Goal: Information Seeking & Learning: Learn about a topic

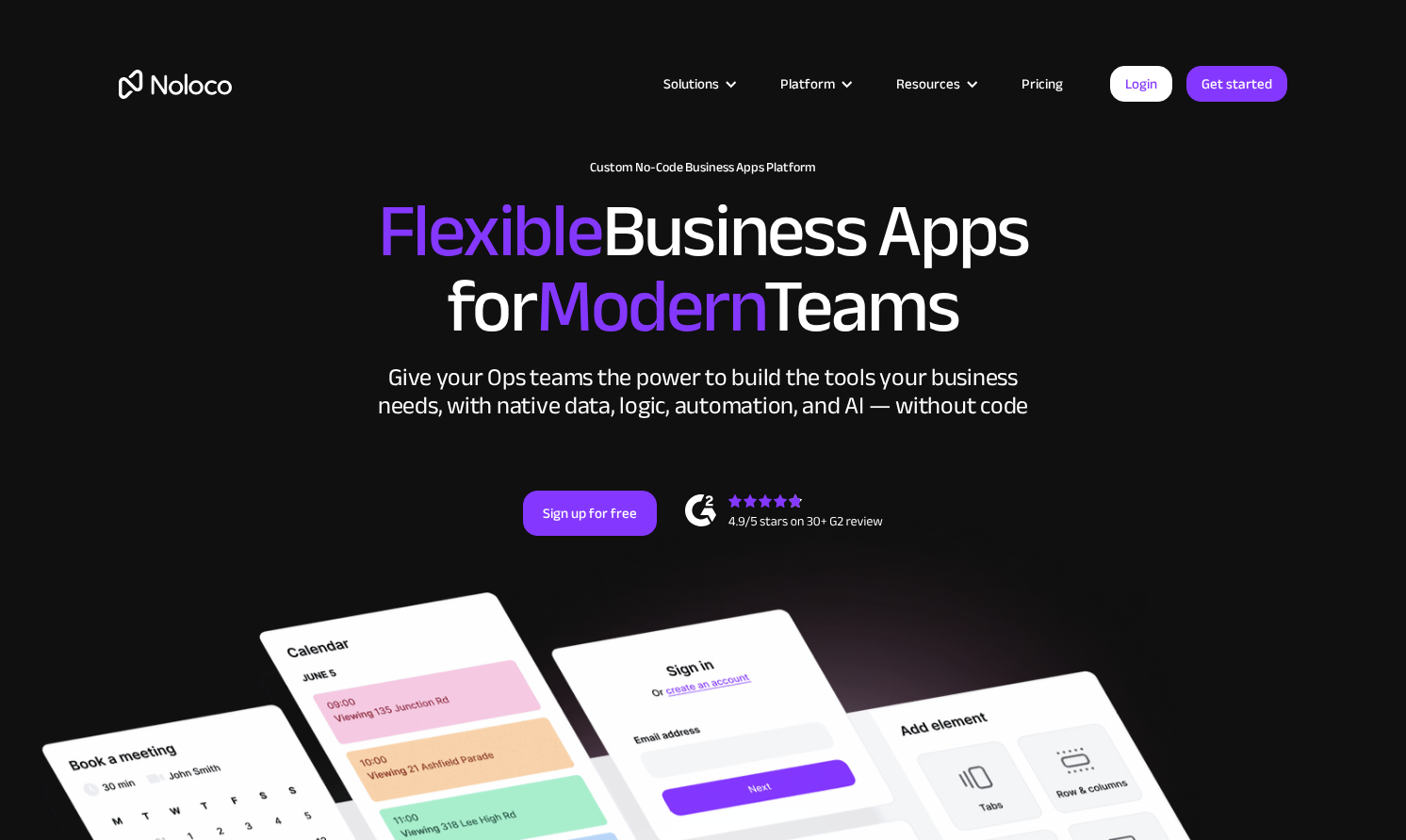
click at [1058, 86] on link "Pricing" at bounding box center [1042, 84] width 88 height 24
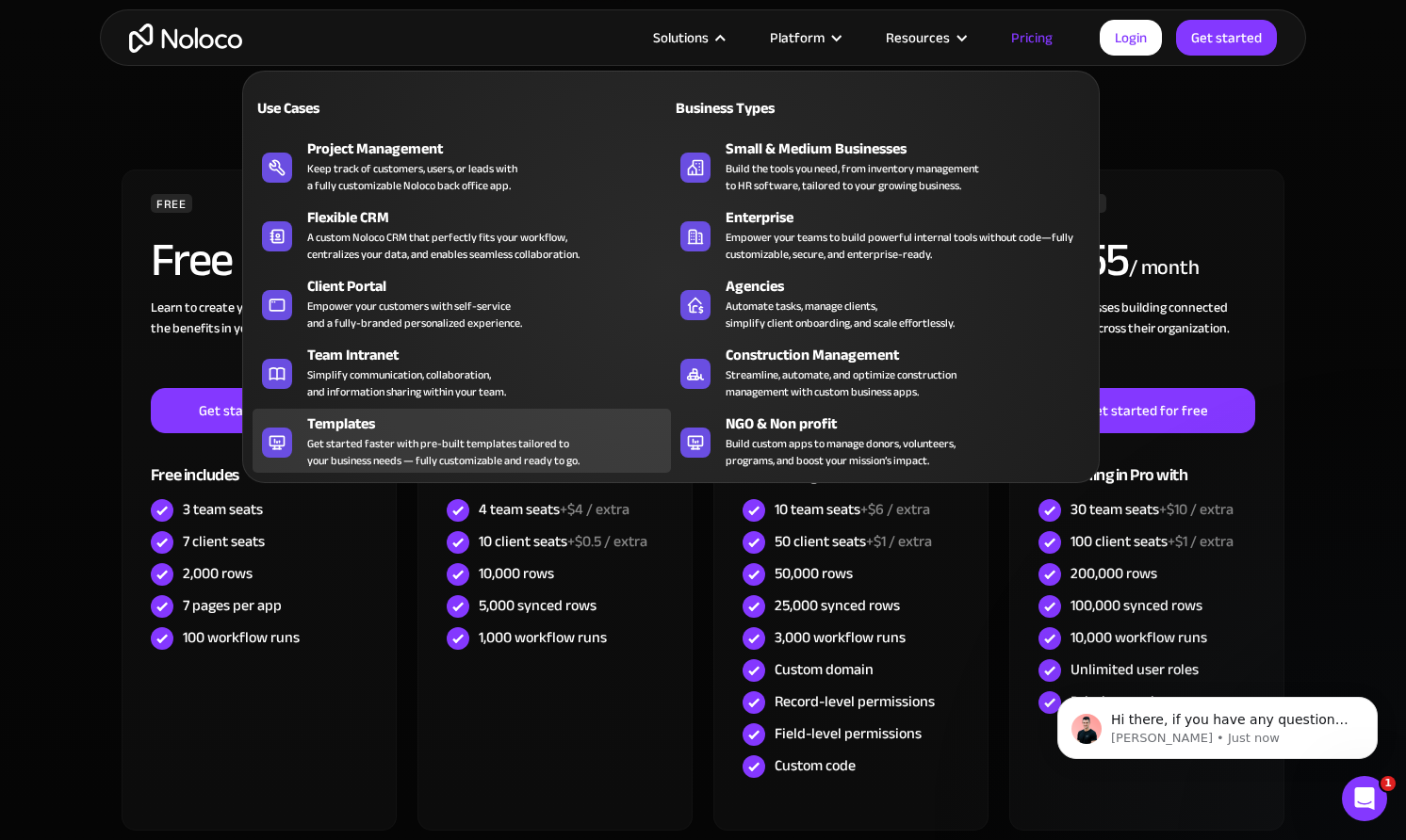
click at [383, 431] on div "Templates" at bounding box center [493, 423] width 372 height 22
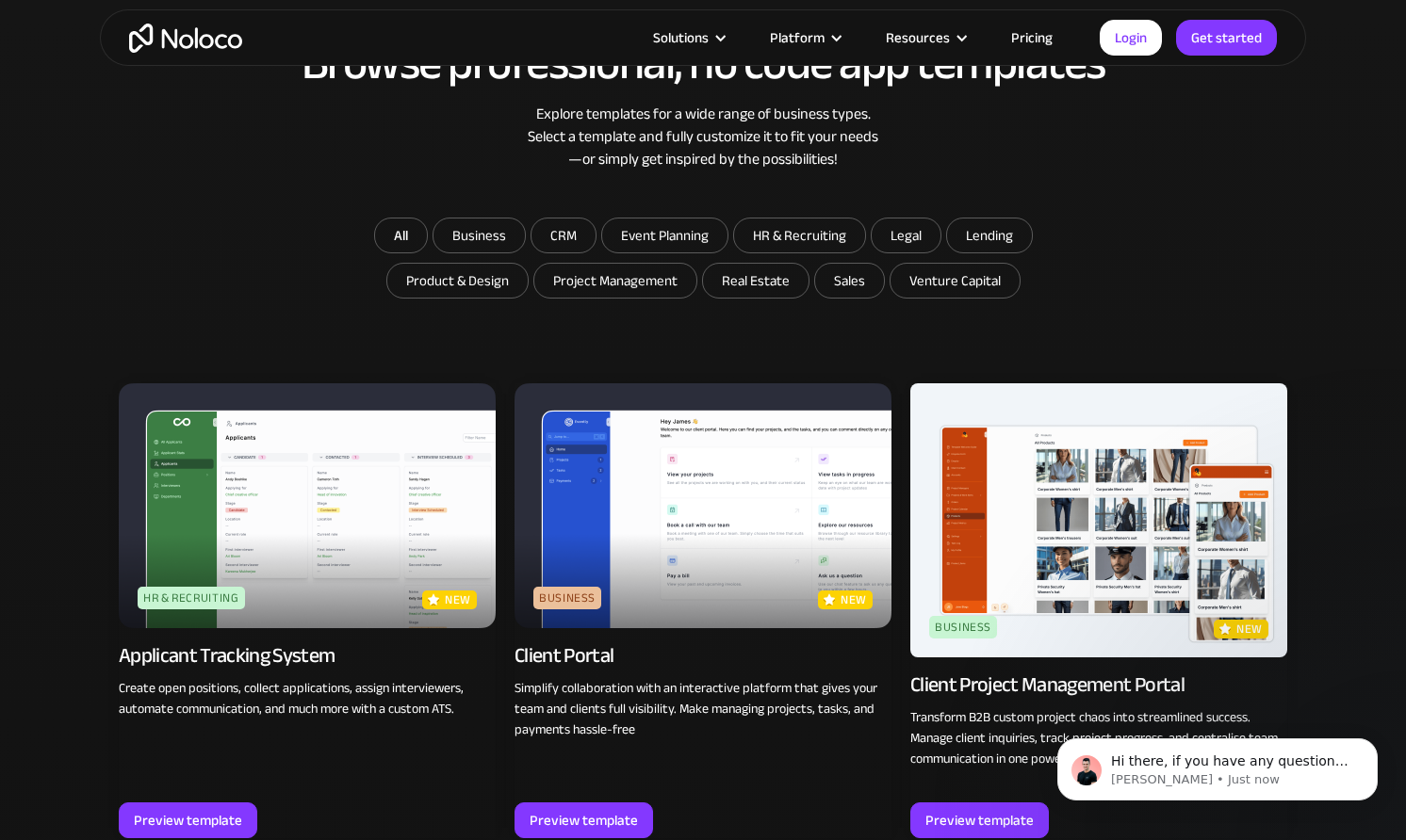
scroll to position [1005, 0]
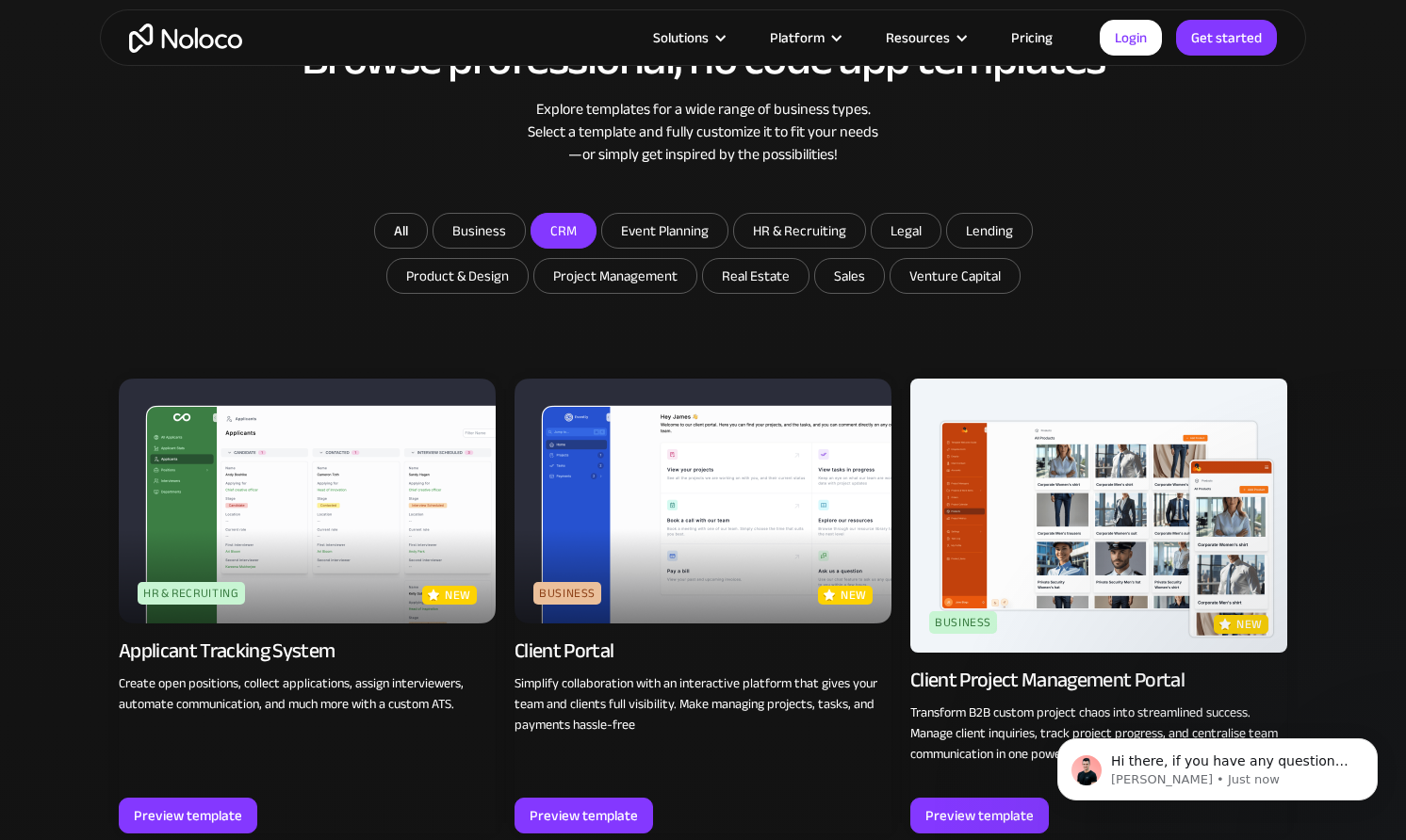
click at [525, 244] on input "CRM" at bounding box center [479, 230] width 91 height 34
checkbox input "true"
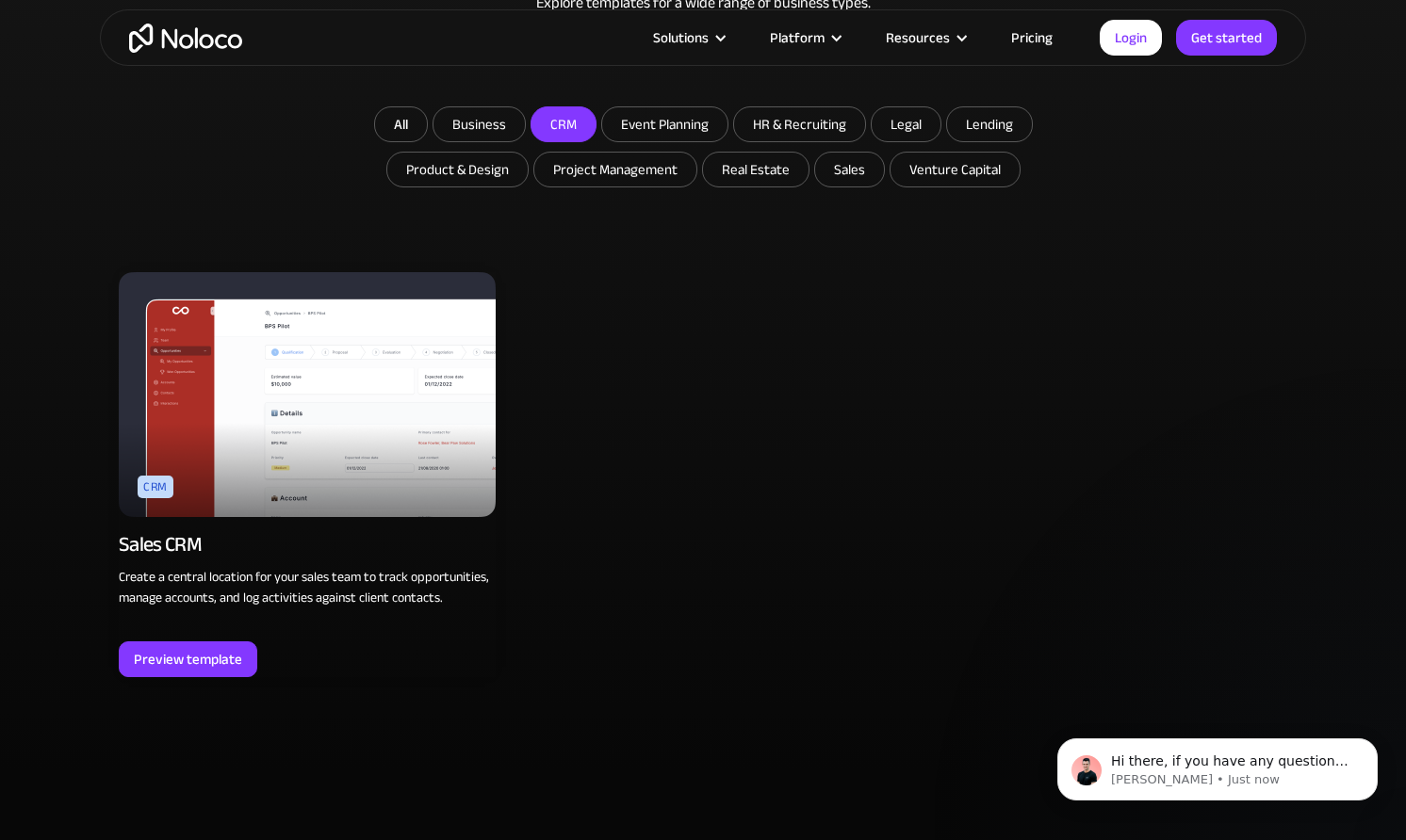
scroll to position [1170, 0]
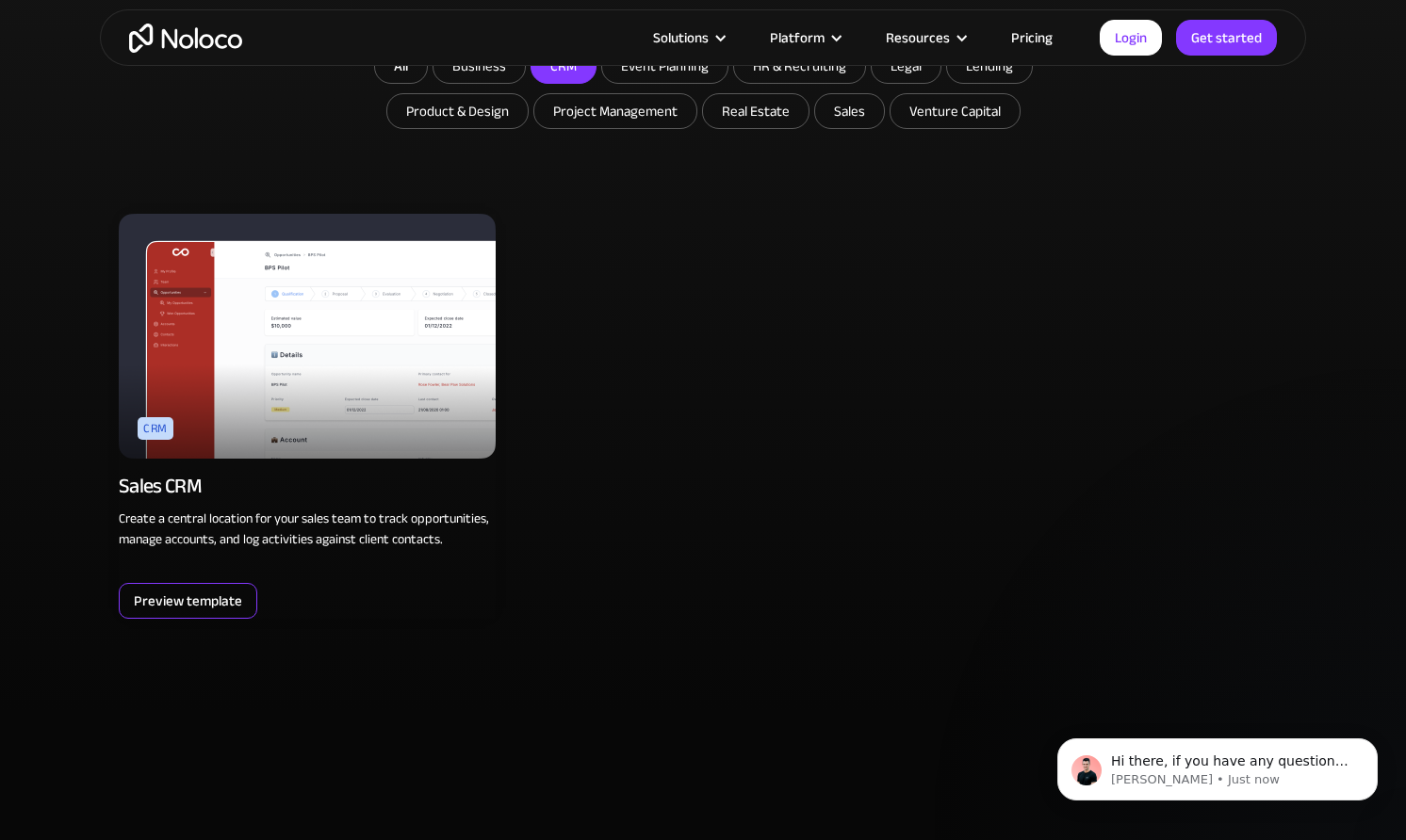
click at [213, 592] on div "Preview template" at bounding box center [189, 600] width 109 height 24
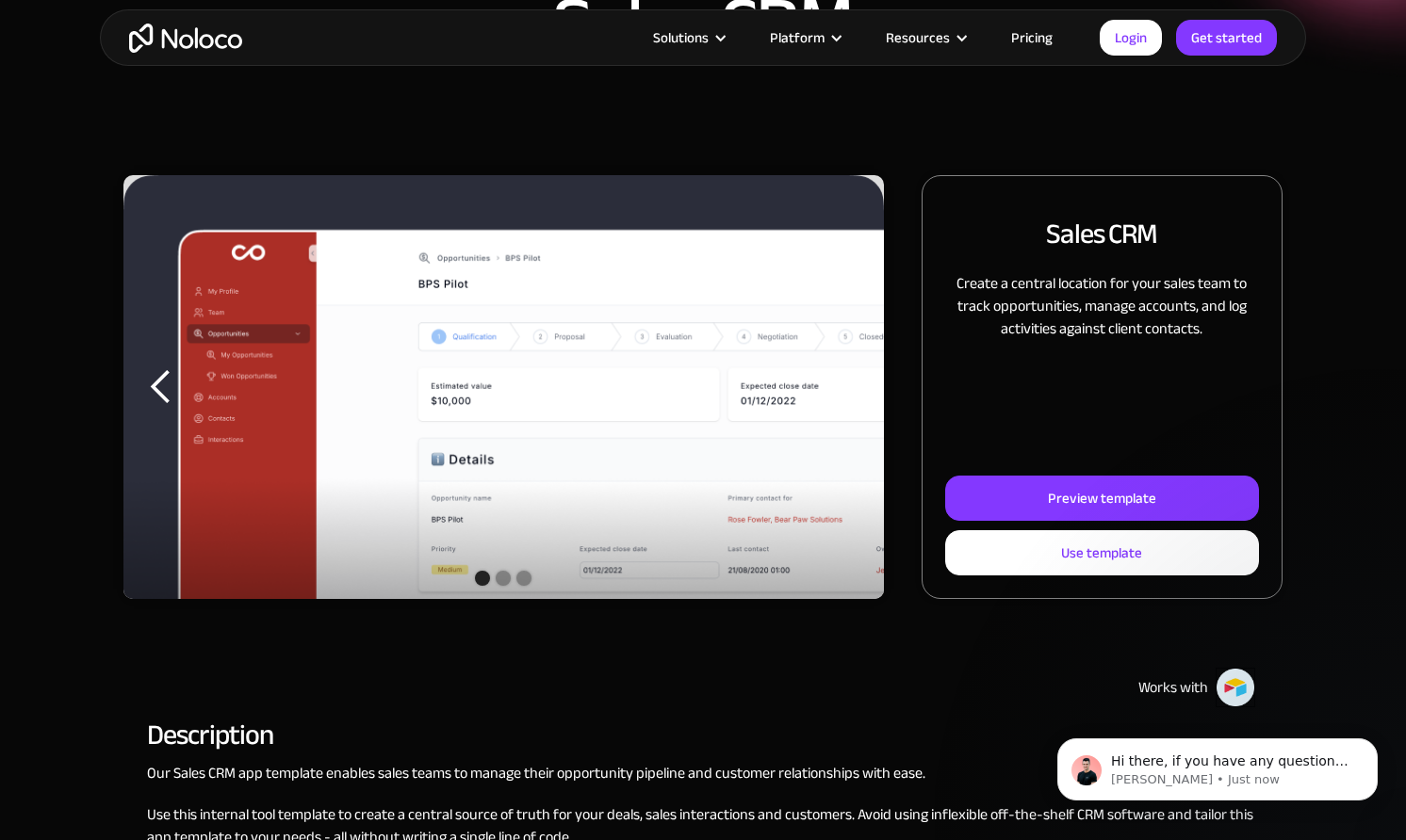
scroll to position [151, 0]
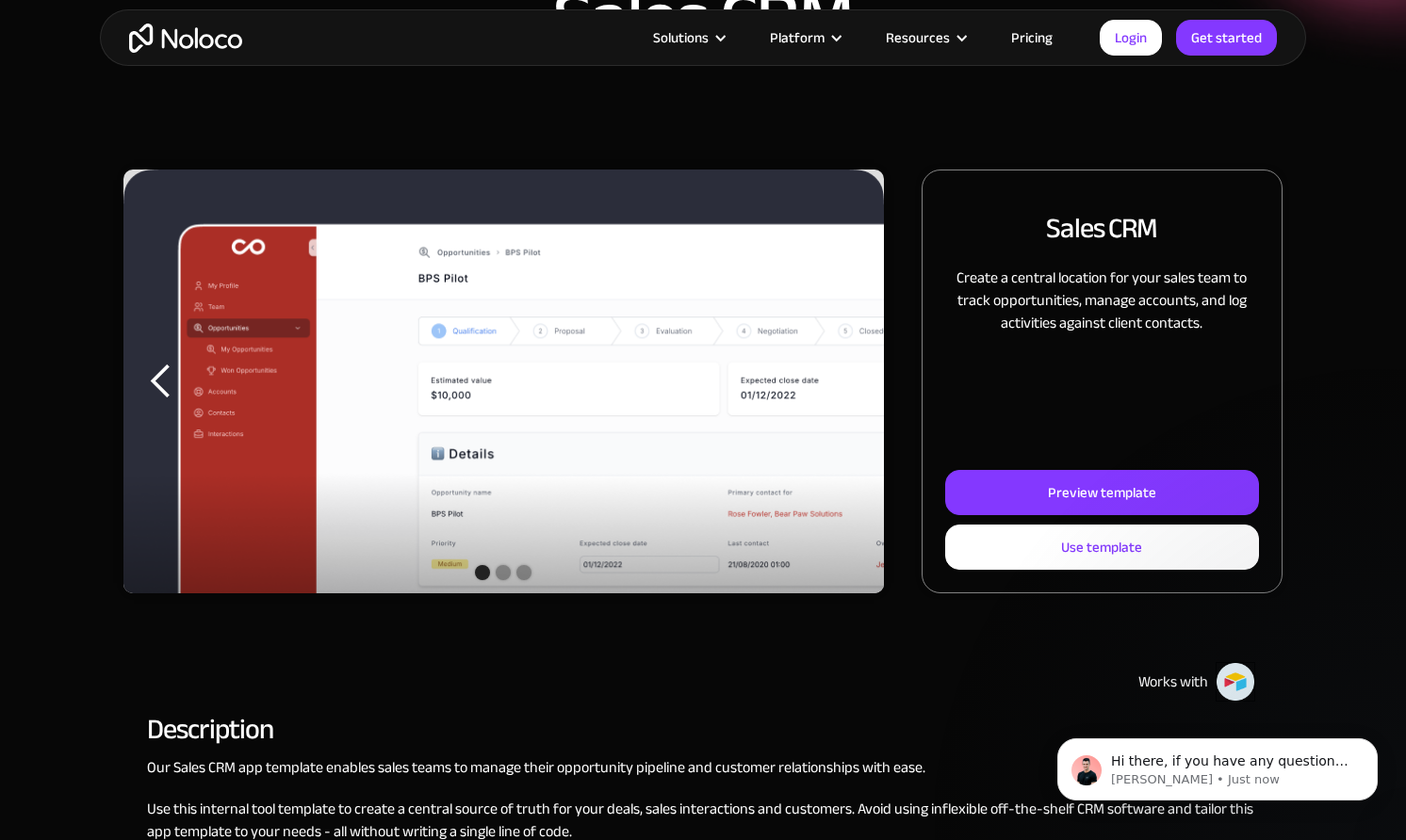
click at [469, 418] on img "1 of 3" at bounding box center [503, 417] width 761 height 493
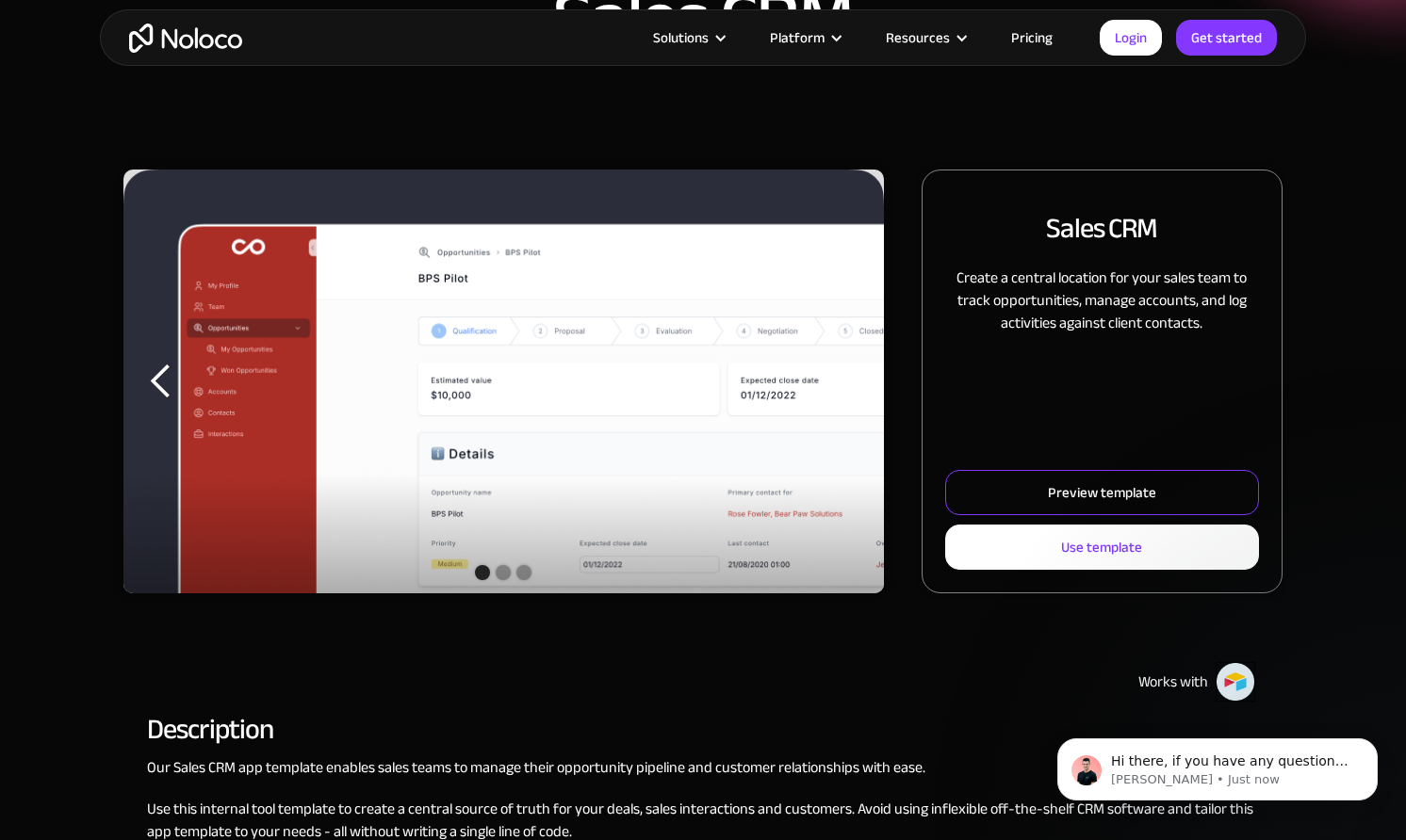
click at [1106, 491] on div "Preview template" at bounding box center [1102, 492] width 109 height 24
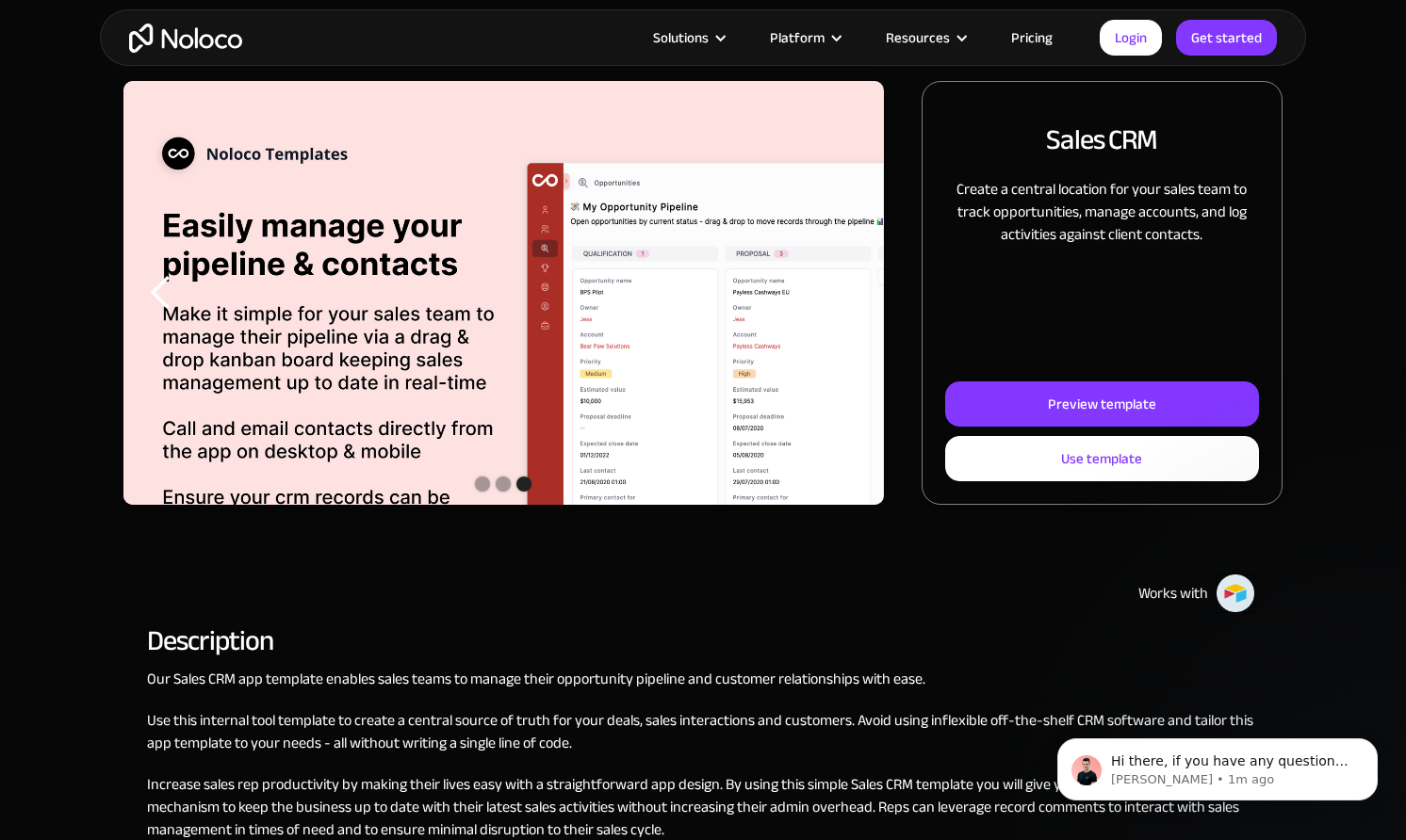
scroll to position [0, 0]
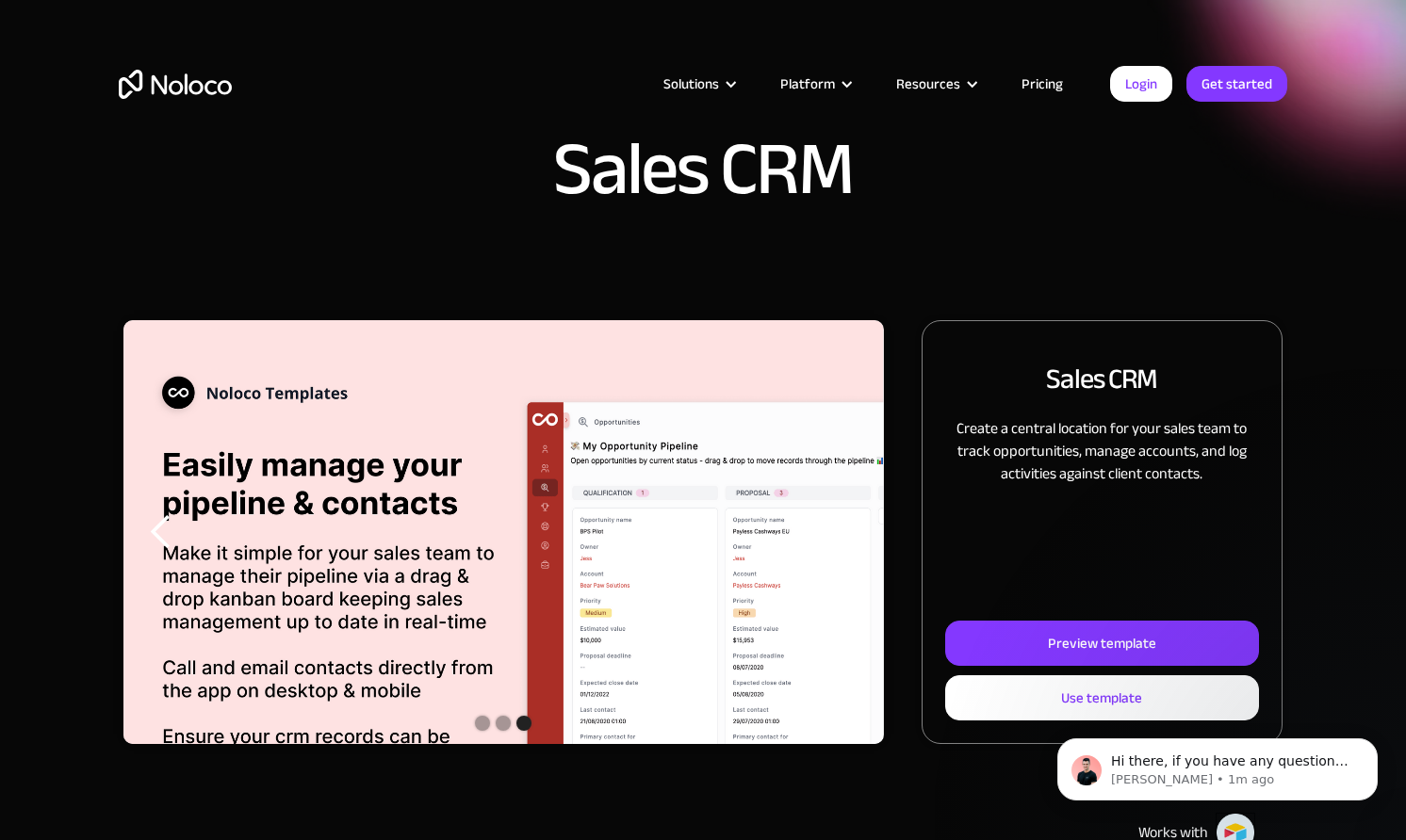
click at [1052, 86] on link "Pricing" at bounding box center [1042, 84] width 88 height 24
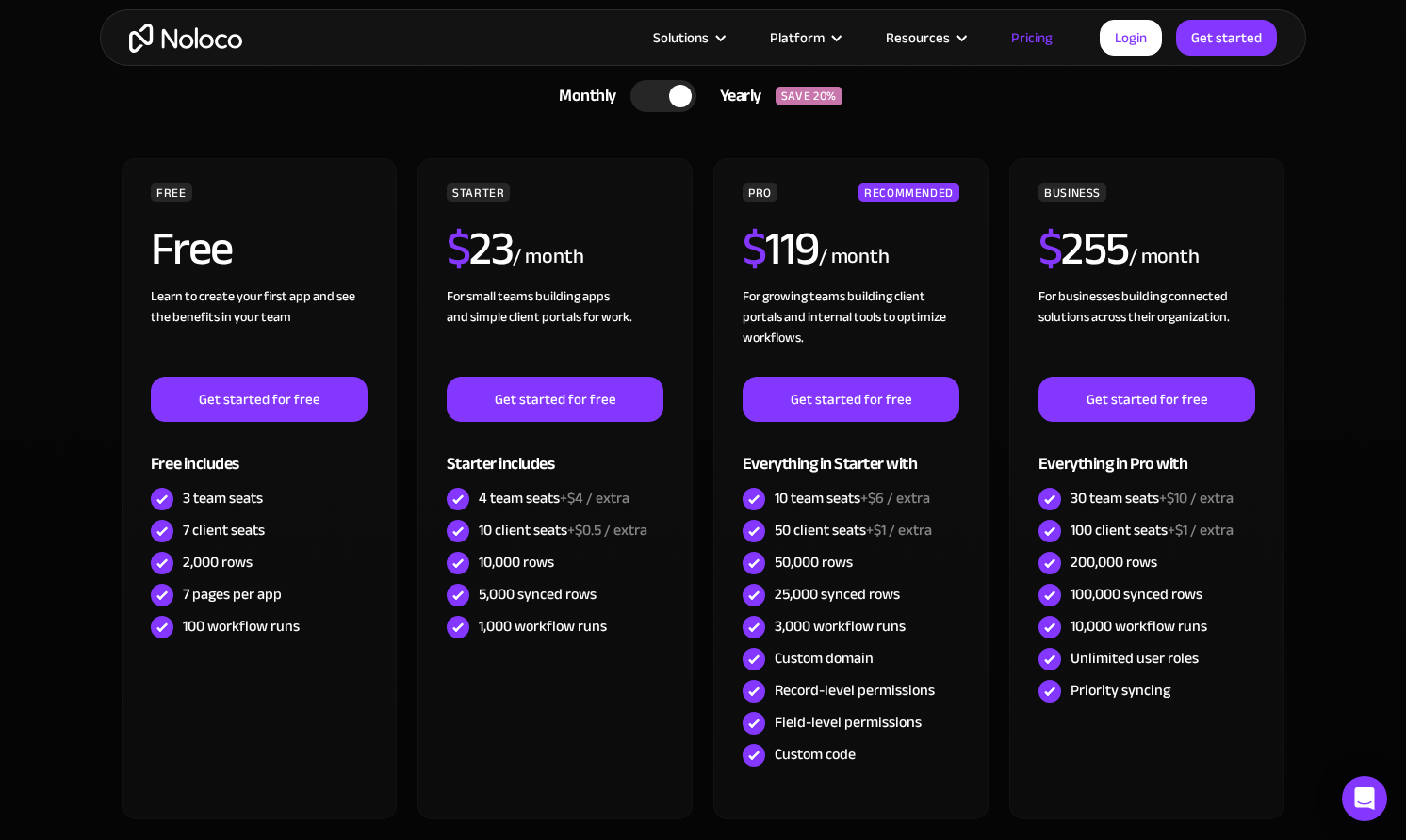
scroll to position [600, 0]
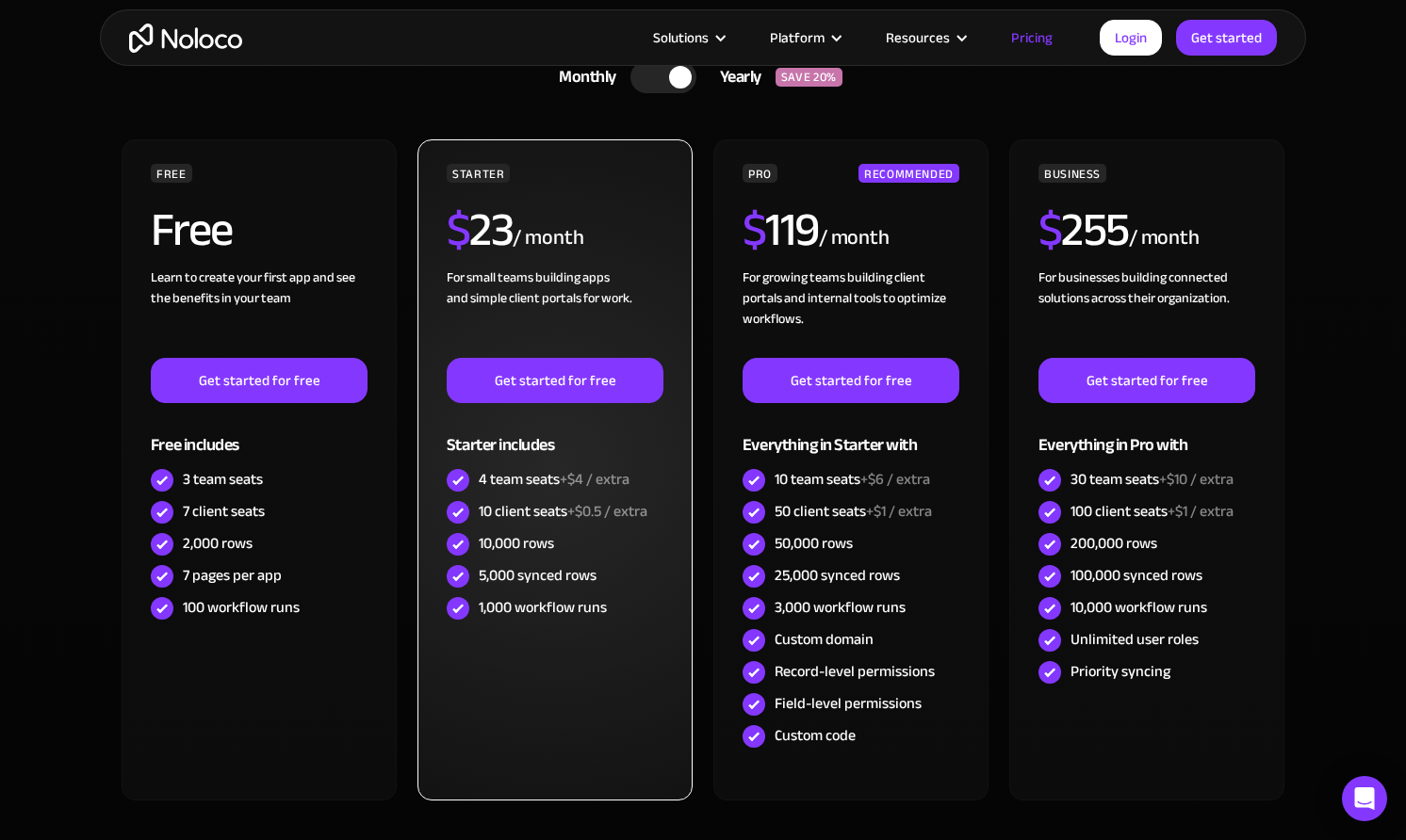
click at [533, 485] on div "4 team seats +$4 / extra" at bounding box center [554, 479] width 151 height 20
click at [525, 506] on div "10 client seats +$0.5 / extra" at bounding box center [564, 511] width 169 height 20
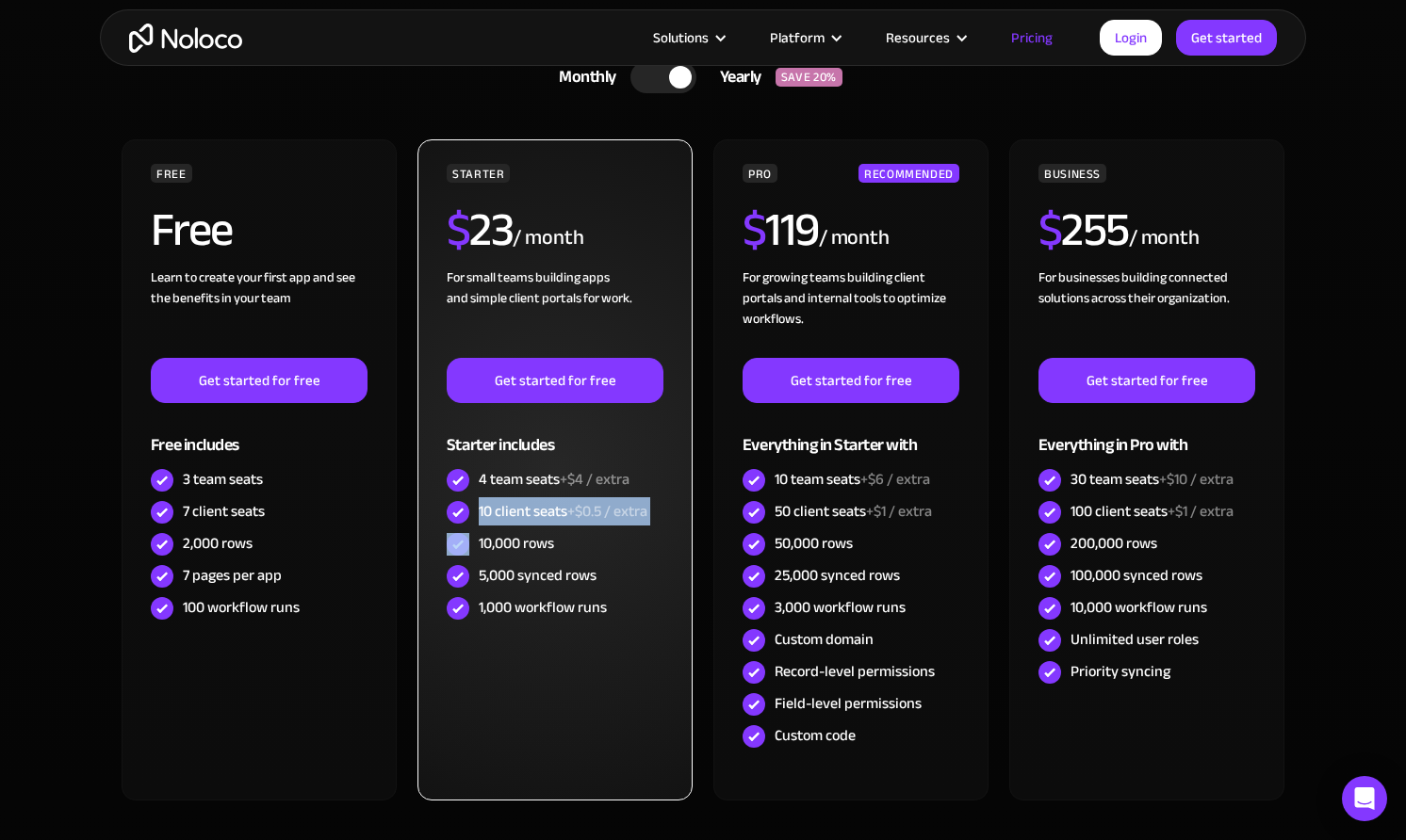
click at [525, 506] on div "10 client seats +$0.5 / extra" at bounding box center [564, 511] width 169 height 20
click at [526, 540] on div "10,000 rows" at bounding box center [517, 543] width 76 height 20
click at [525, 575] on div "5,000 synced rows" at bounding box center [537, 575] width 118 height 20
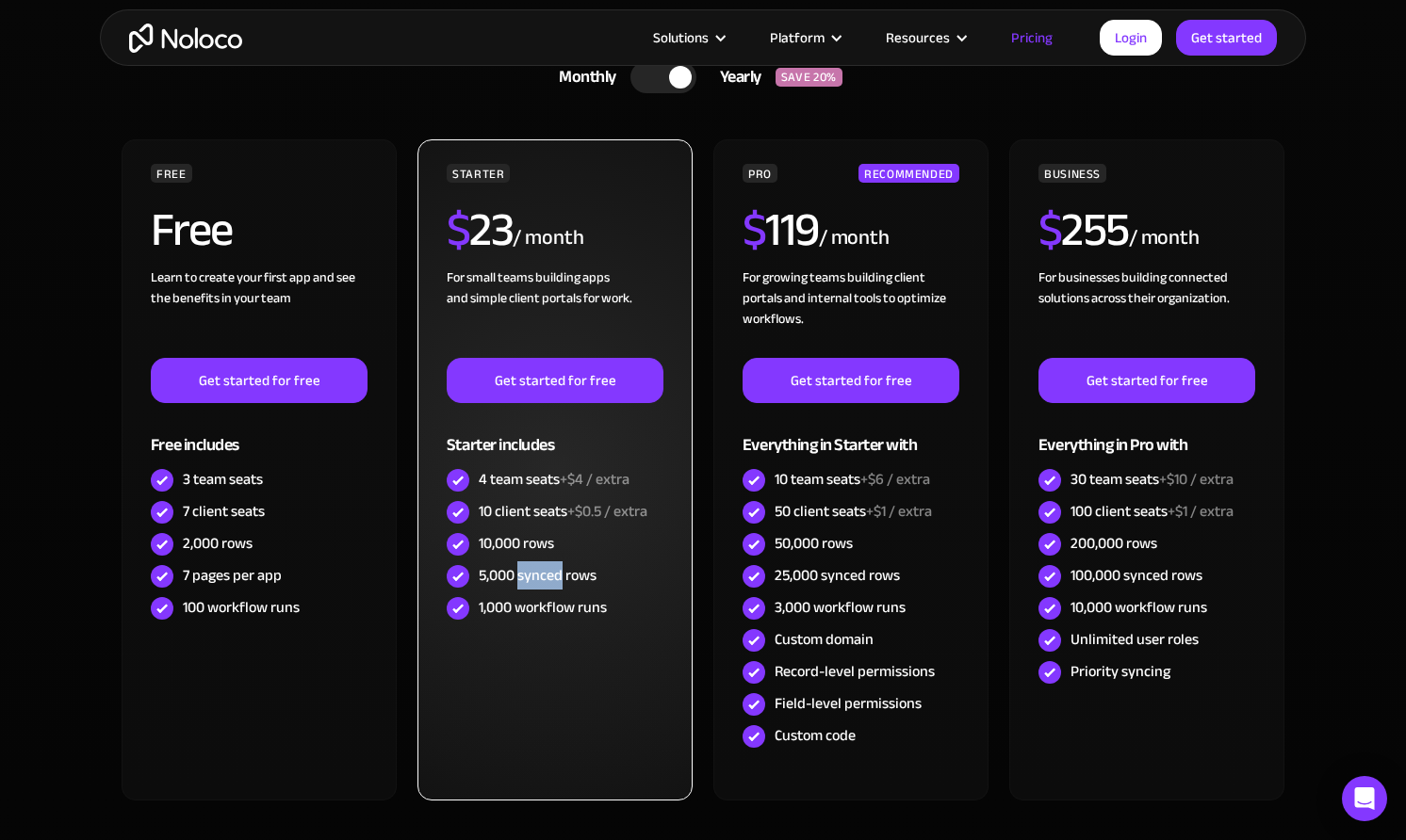
click at [525, 575] on div "5,000 synced rows" at bounding box center [537, 575] width 118 height 20
click at [525, 610] on div "1,000 workflow runs" at bounding box center [543, 607] width 128 height 20
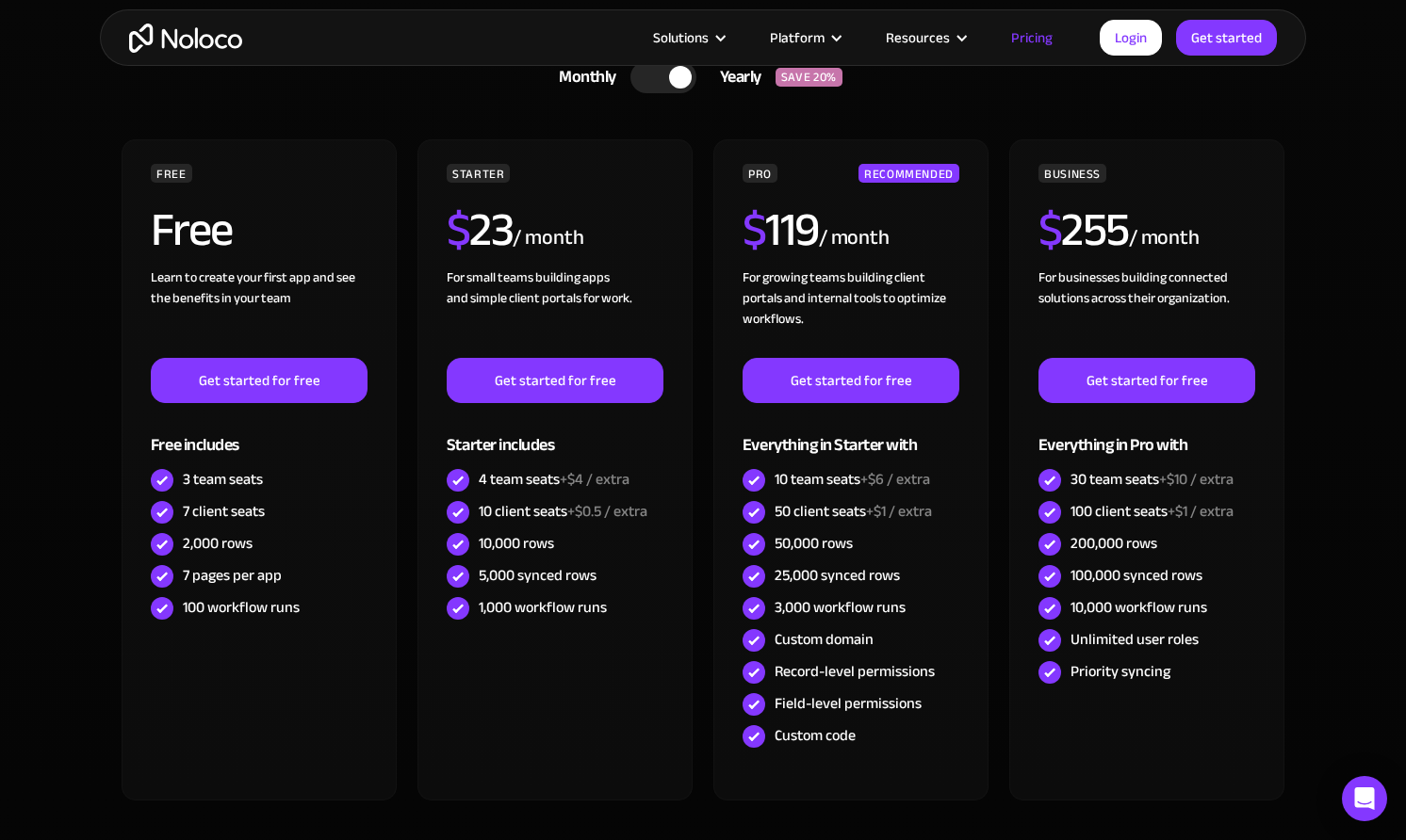
click at [1140, 120] on div "Monthly Yearly SAVE 20% Monthly Yearly SAVE 20% FREE Free Learn to create your …" at bounding box center [703, 457] width 1169 height 810
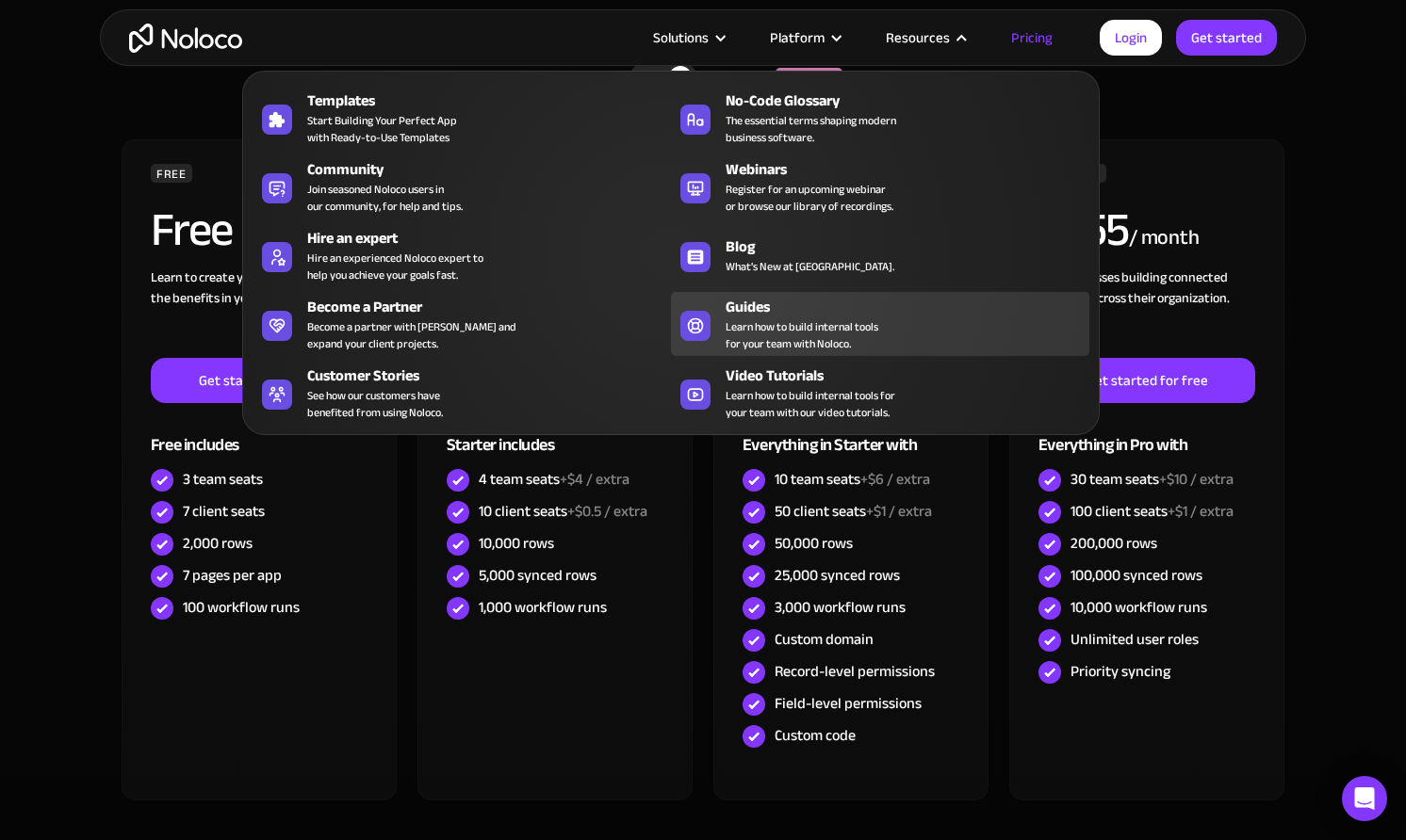
click at [754, 308] on div "Guides" at bounding box center [911, 307] width 372 height 22
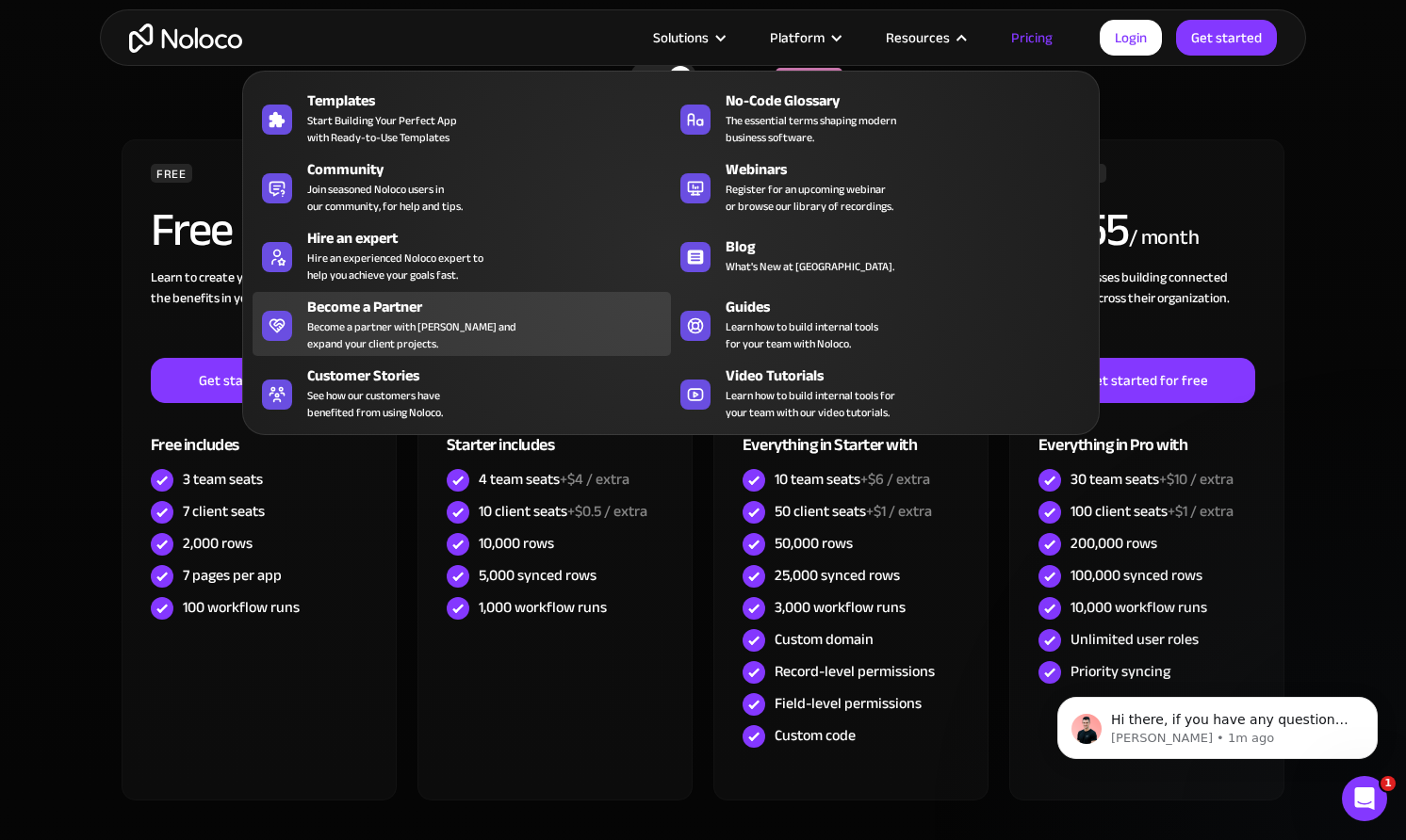
scroll to position [0, 0]
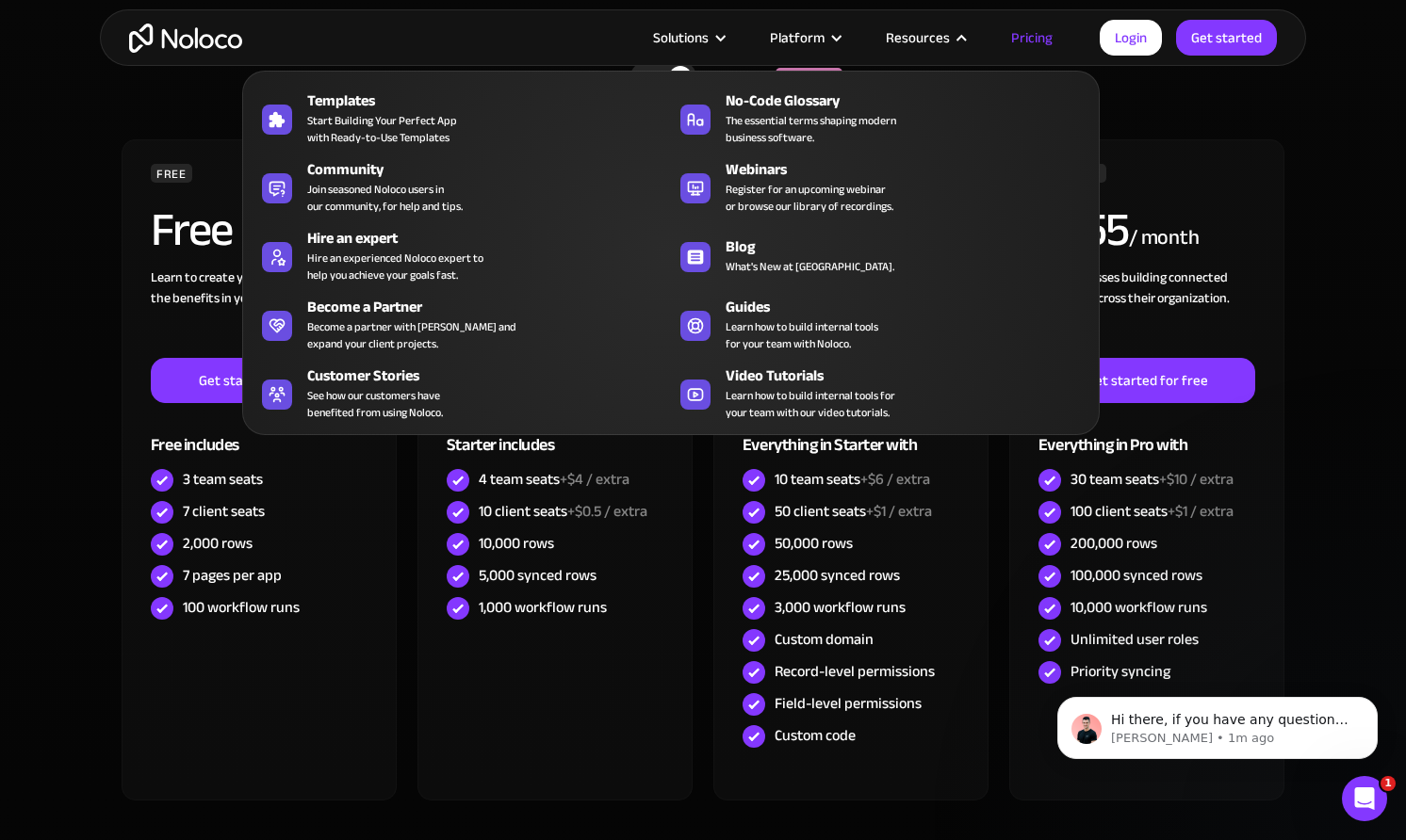
click at [921, 36] on div "Resources" at bounding box center [918, 37] width 64 height 24
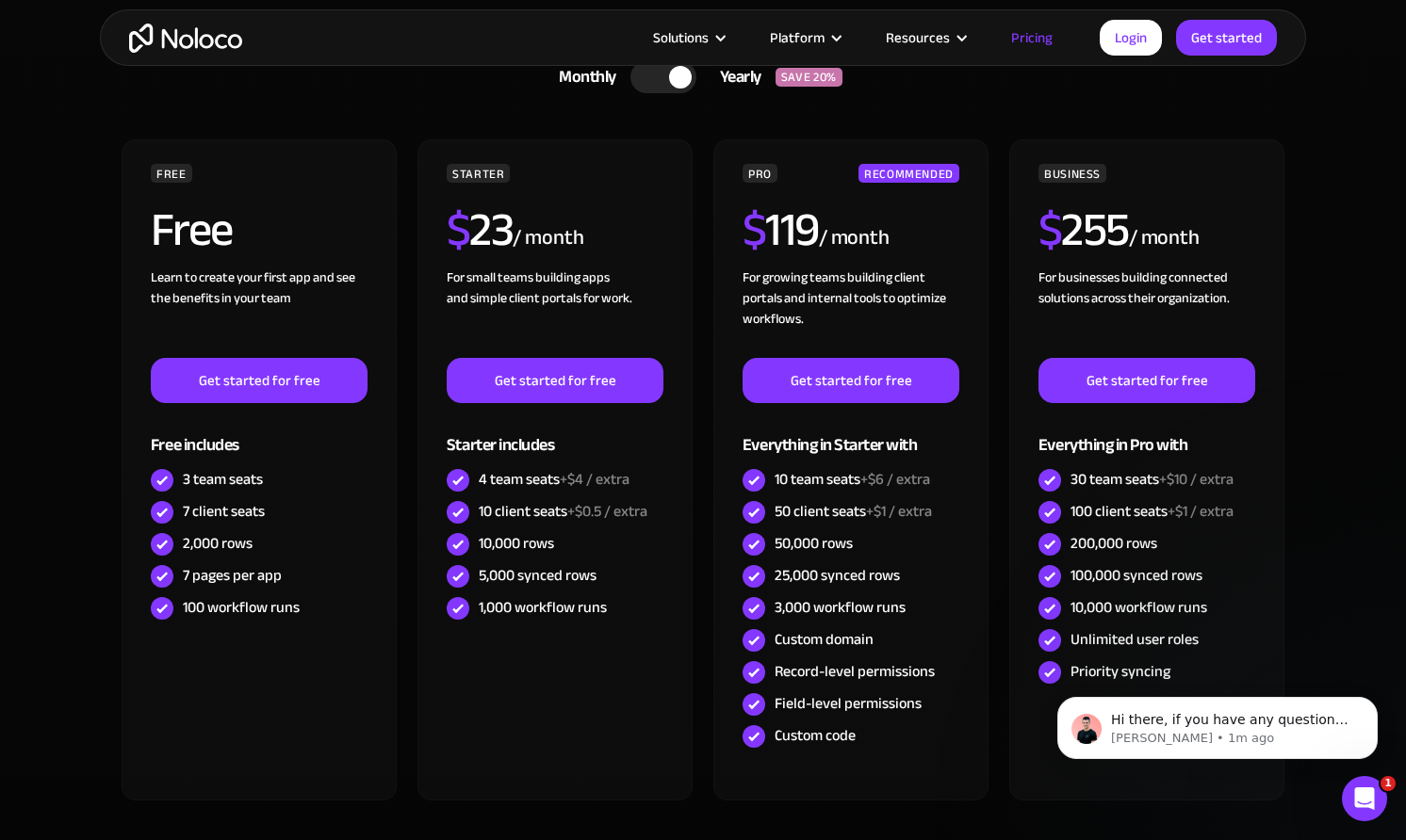
click at [945, 40] on div "Resources" at bounding box center [918, 37] width 64 height 24
click at [1028, 38] on link "Pricing" at bounding box center [1031, 37] width 88 height 24
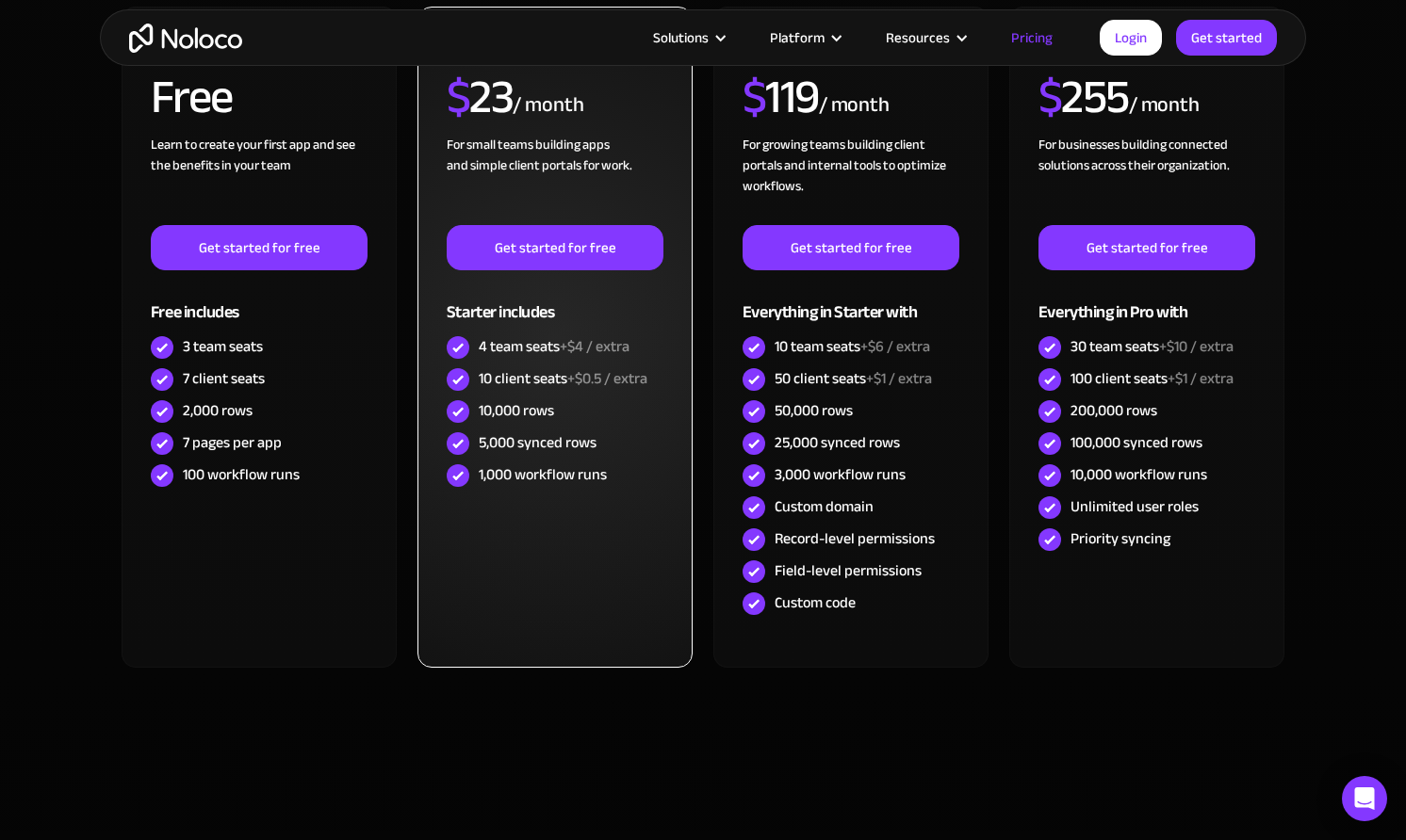
scroll to position [738, 0]
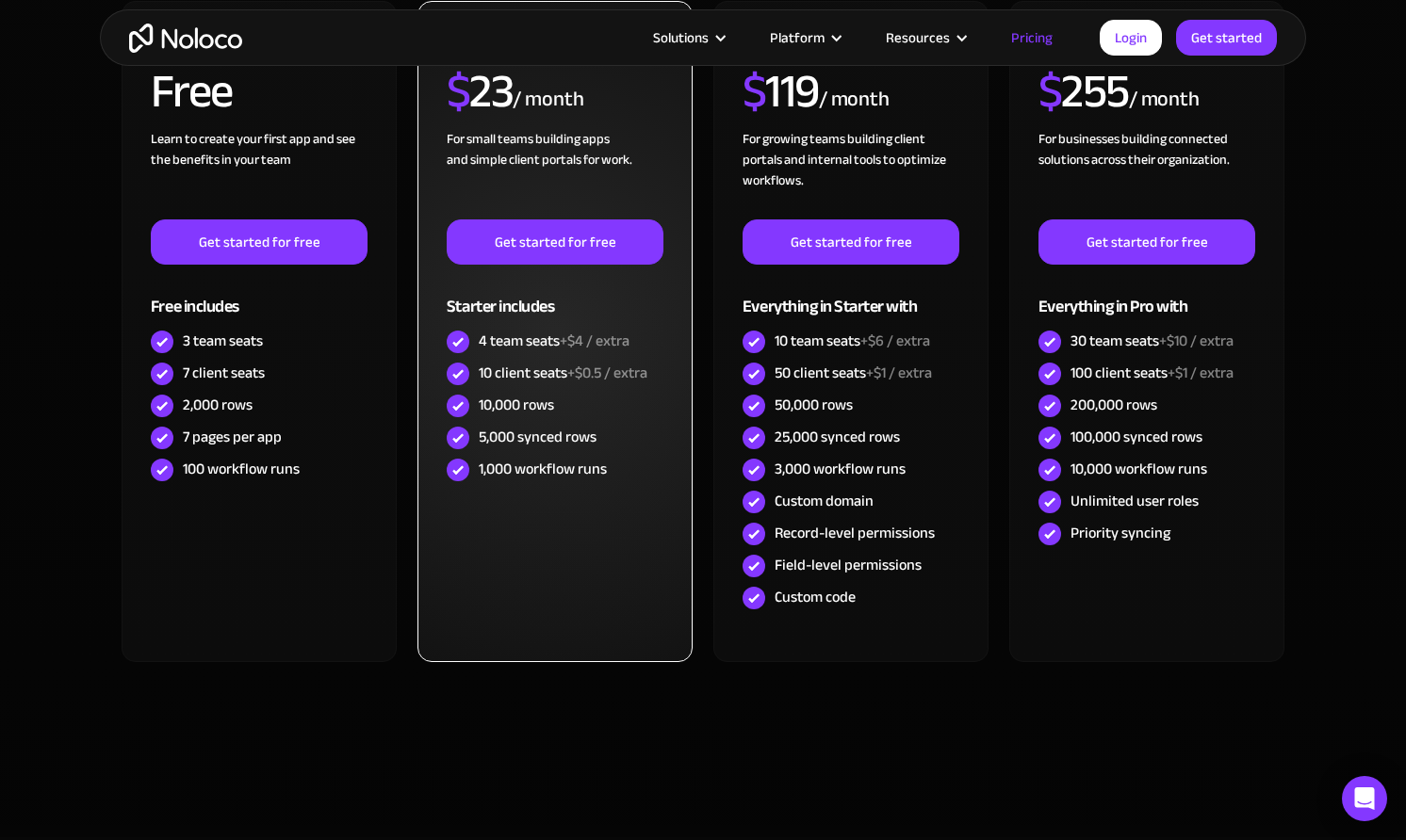
click at [525, 373] on div "10 client seats +$0.5 / extra" at bounding box center [564, 372] width 169 height 20
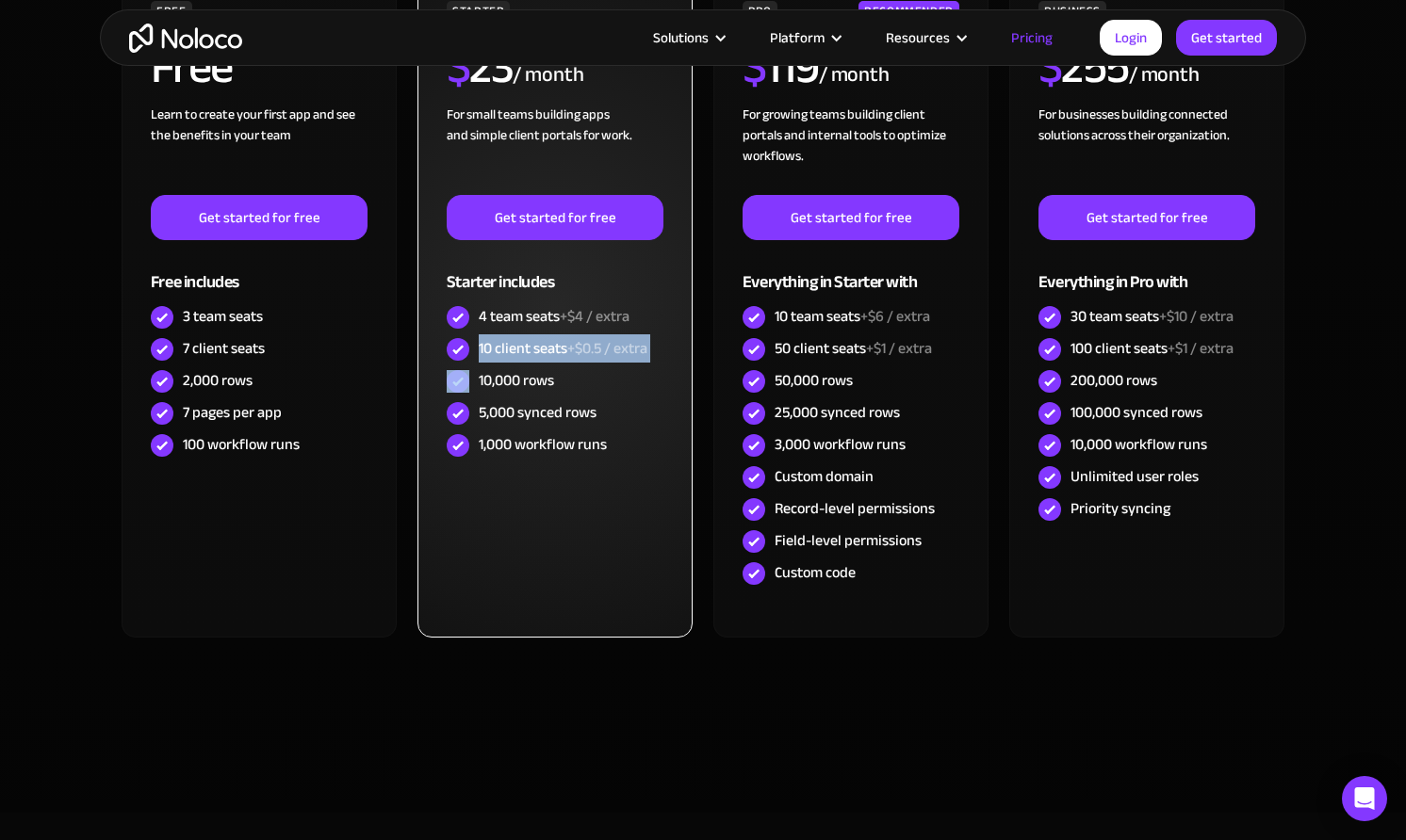
scroll to position [711, 0]
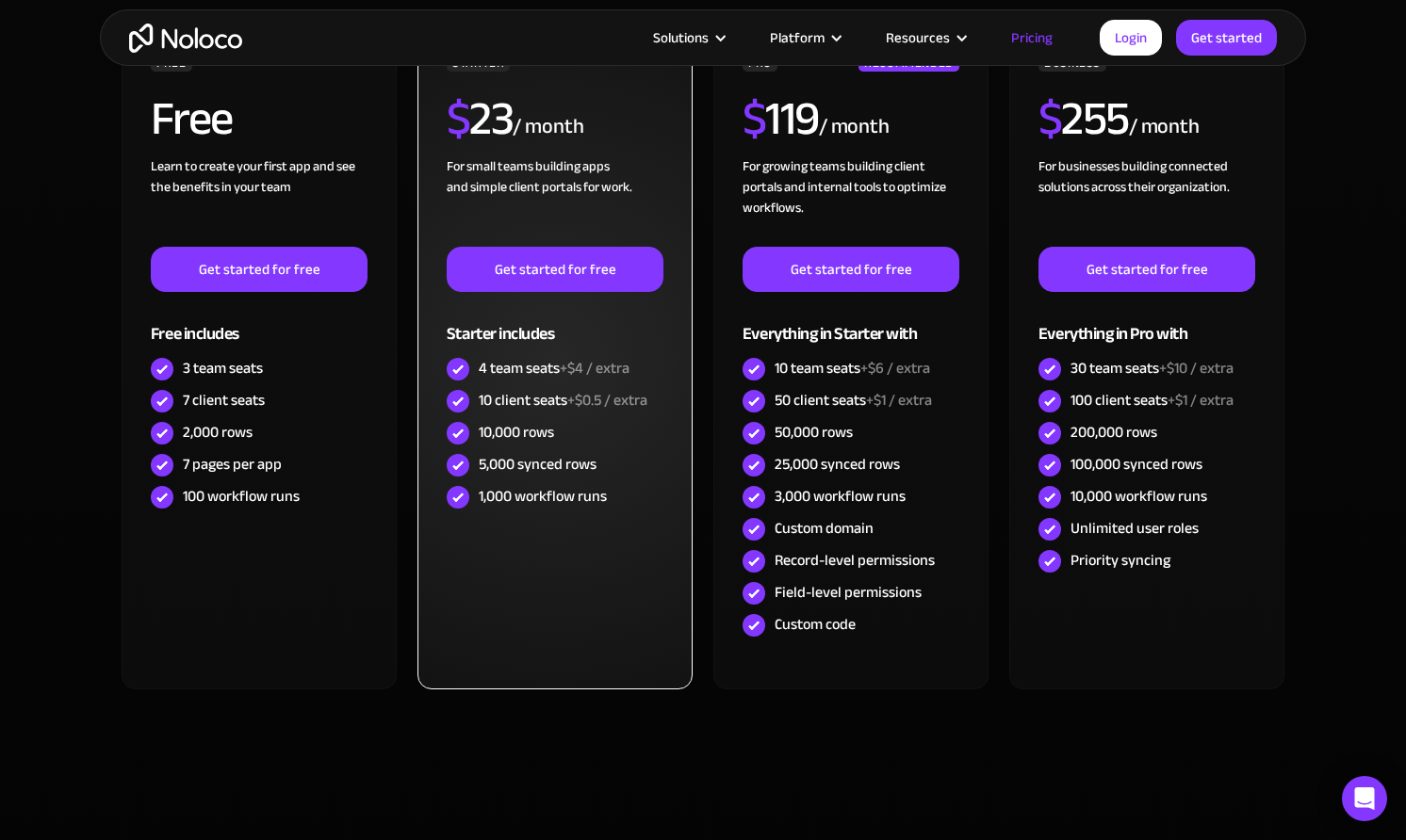
click at [518, 465] on div "5,000 synced rows" at bounding box center [537, 463] width 118 height 20
click at [537, 489] on div "1,000 workflow runs" at bounding box center [543, 495] width 128 height 20
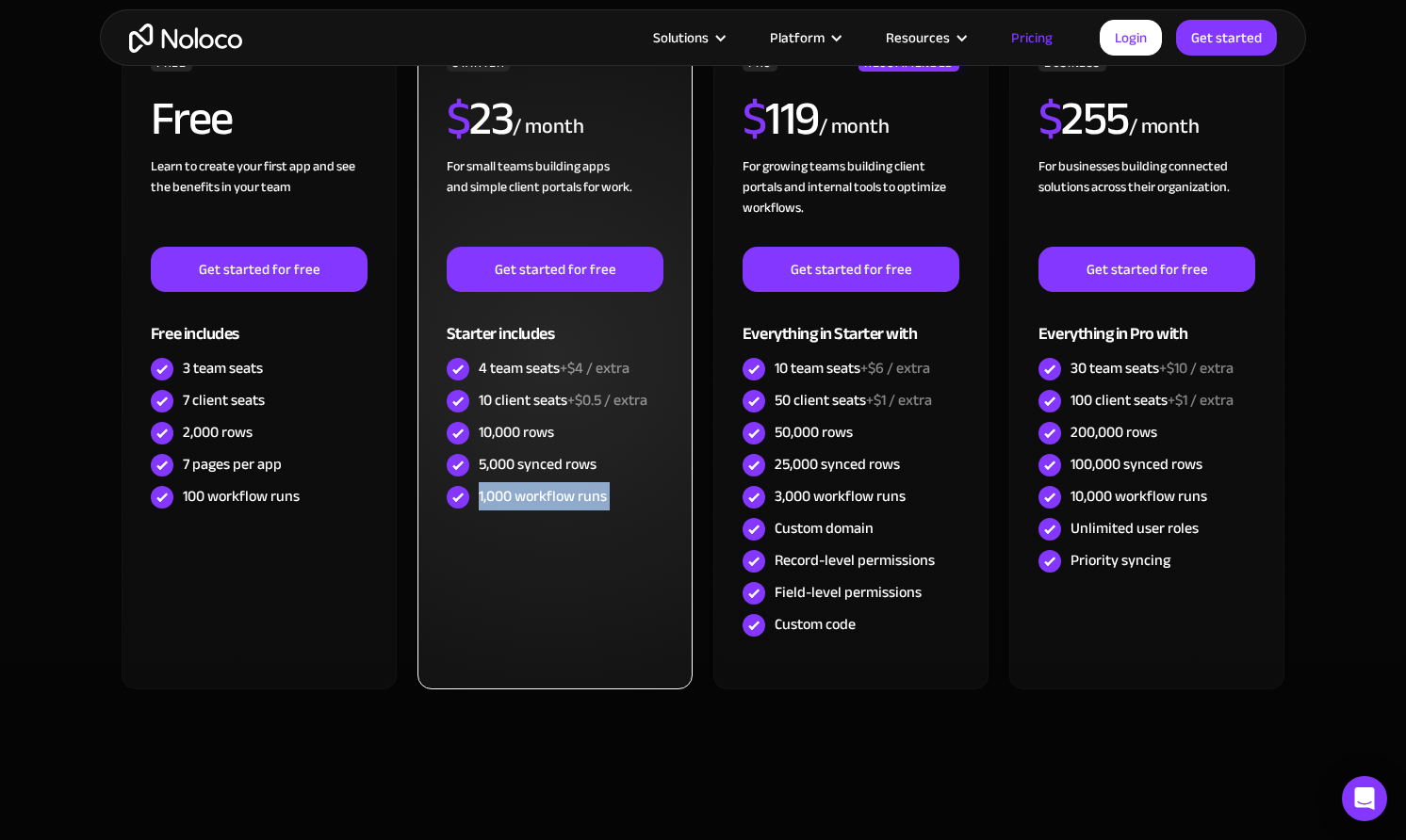
click at [537, 489] on div "1,000 workflow runs" at bounding box center [543, 495] width 128 height 20
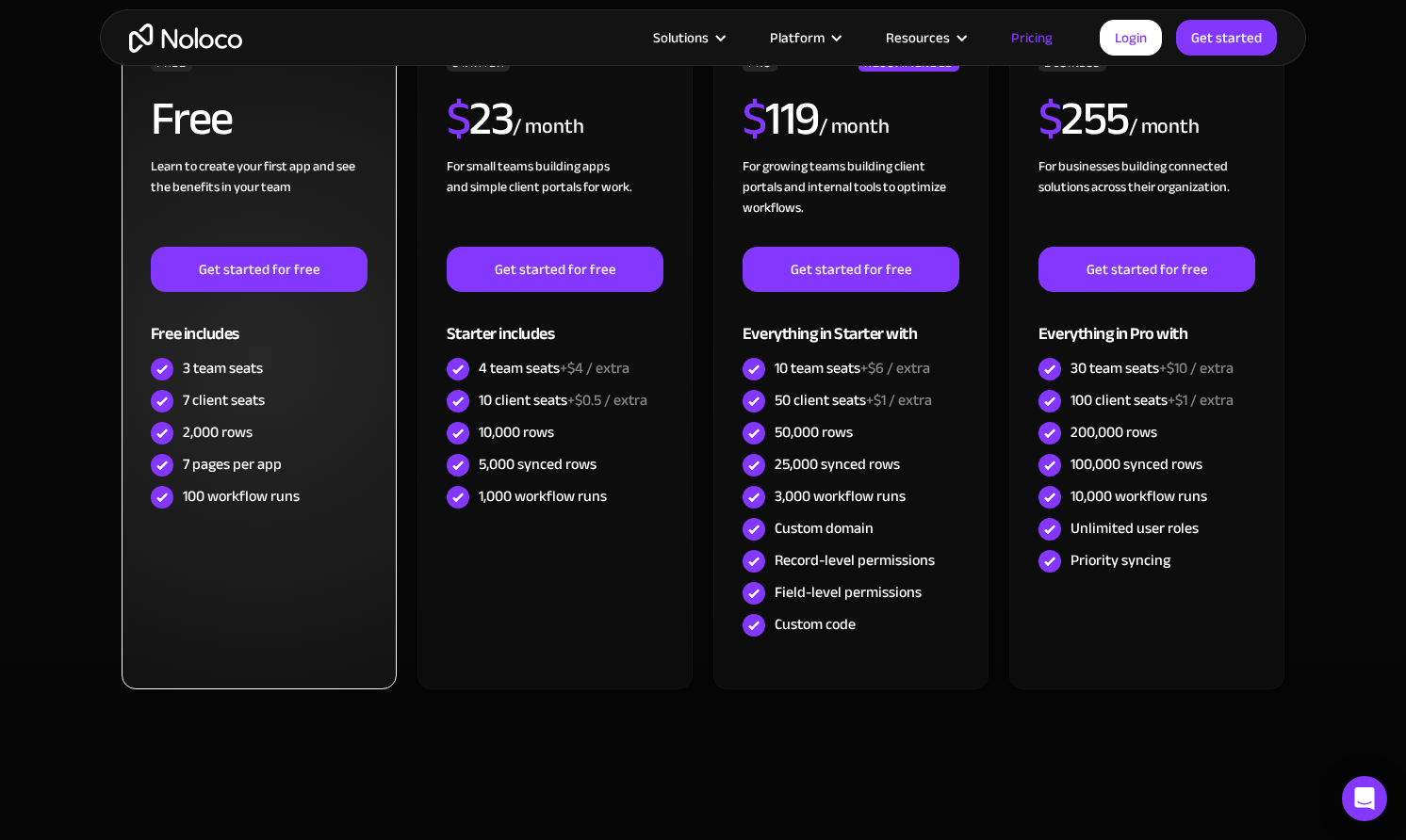
click at [229, 434] on div "2,000 rows" at bounding box center [218, 432] width 70 height 20
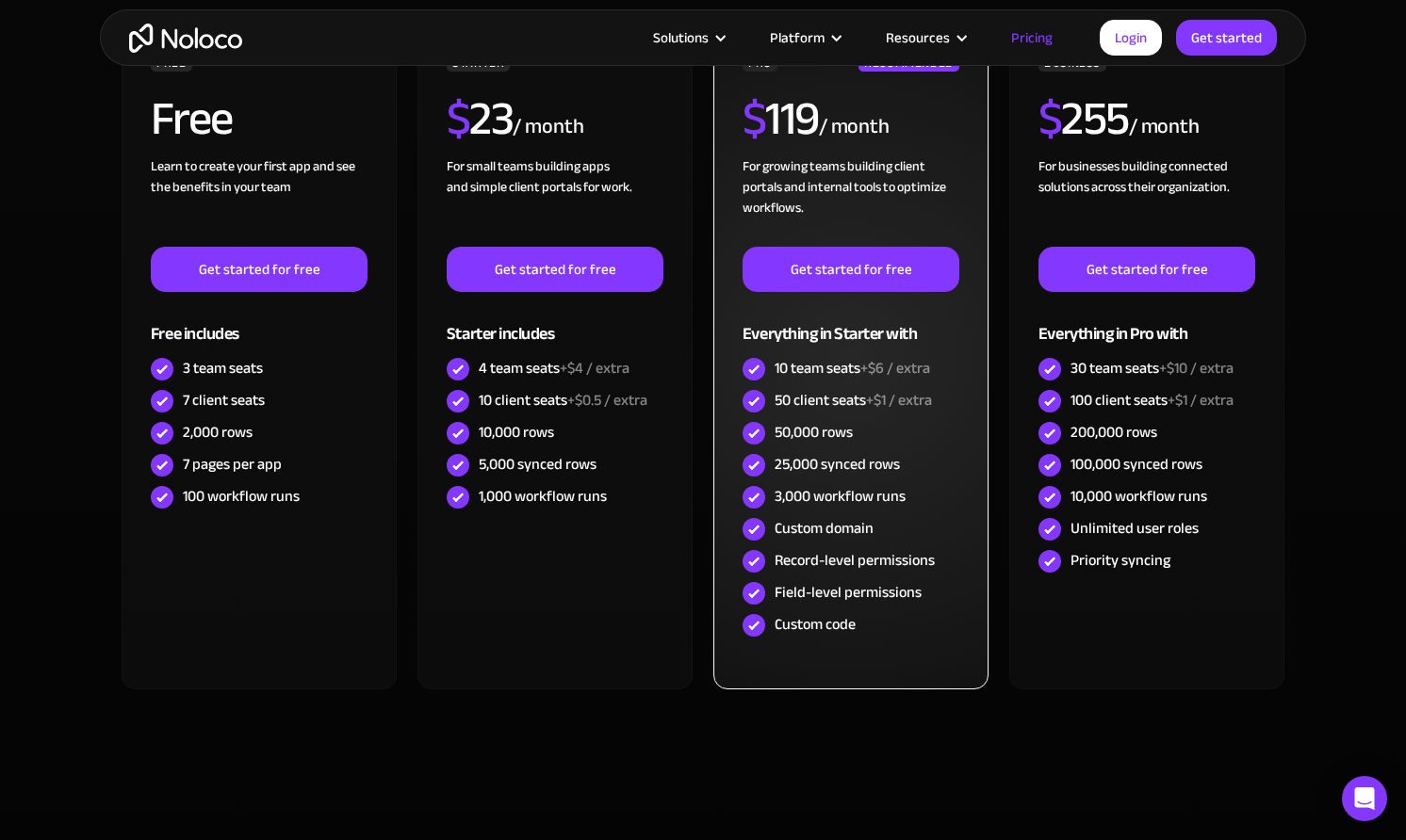
click at [804, 495] on div "3,000 workflow runs" at bounding box center [840, 495] width 131 height 20
